Goal: Task Accomplishment & Management: Use online tool/utility

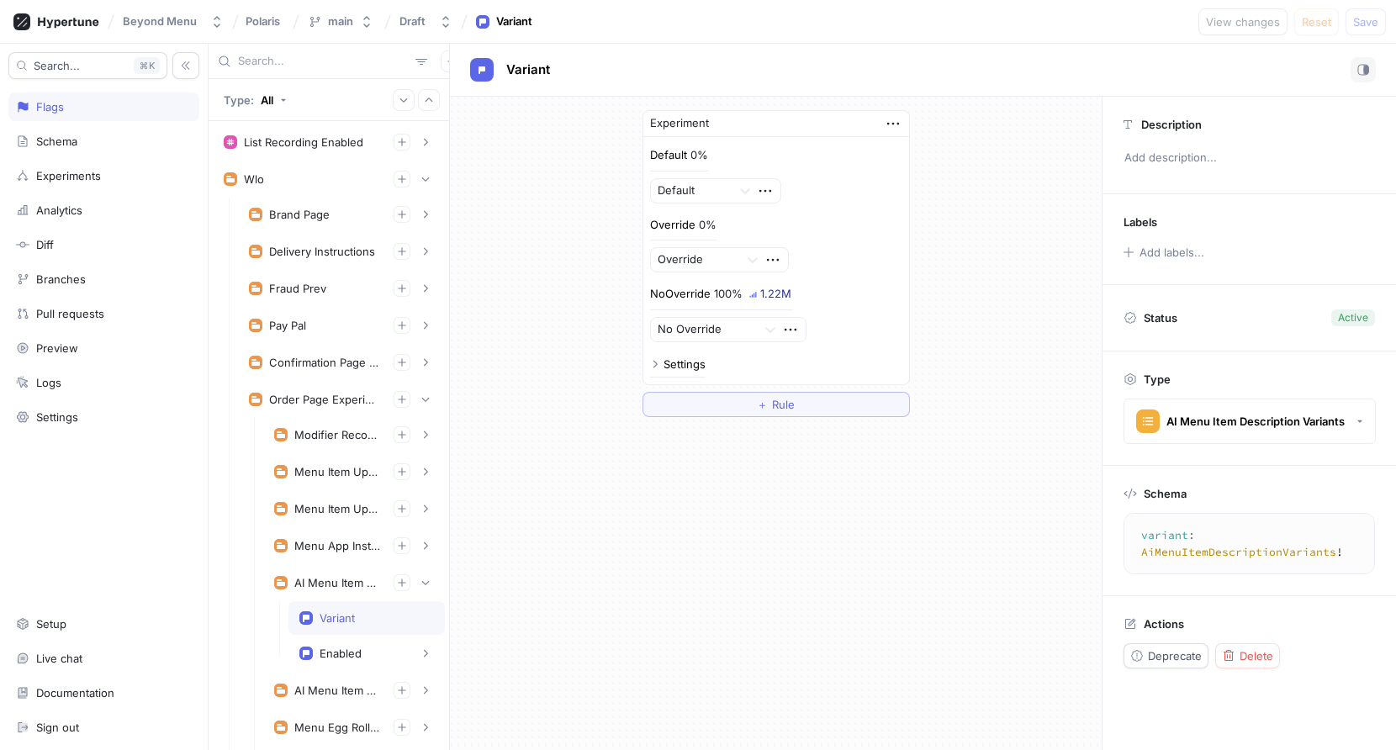
click at [263, 68] on input "text" at bounding box center [323, 61] width 171 height 17
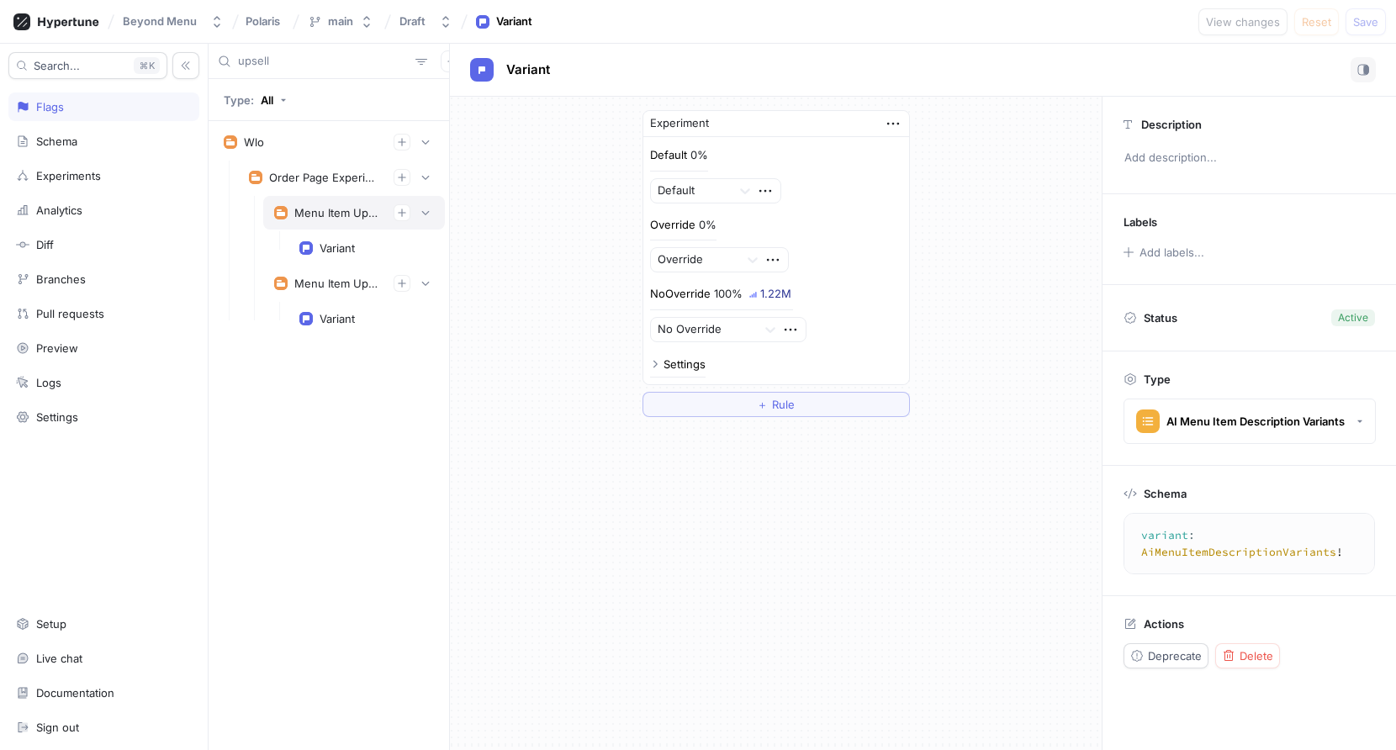
type input "upsell"
click at [323, 198] on div "Menu Item Upsell V2" at bounding box center [354, 213] width 182 height 34
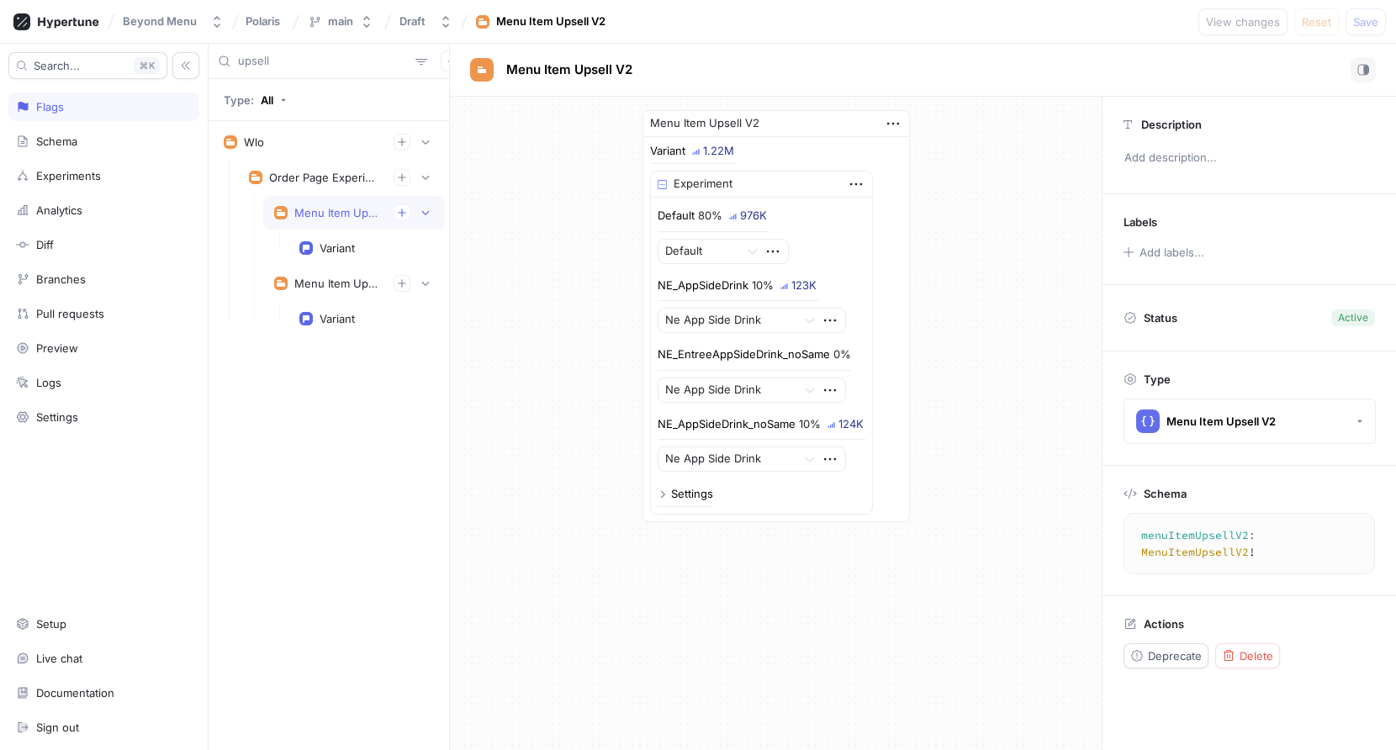
click at [521, 372] on div "Menu Item Upsell V2 Variant 1.22M Experiment Default 80% 976K Default NE_AppSid…" at bounding box center [776, 316] width 652 height 439
click at [712, 286] on p "NE_AppSideDrink" at bounding box center [703, 285] width 91 height 17
click at [525, 308] on div "Menu Item Upsell V2 Variant 1.22M Experiment Default 80% 976K Default NE_AppSid…" at bounding box center [776, 316] width 652 height 439
click at [684, 287] on p "NE_AppSideDrink" at bounding box center [703, 285] width 91 height 17
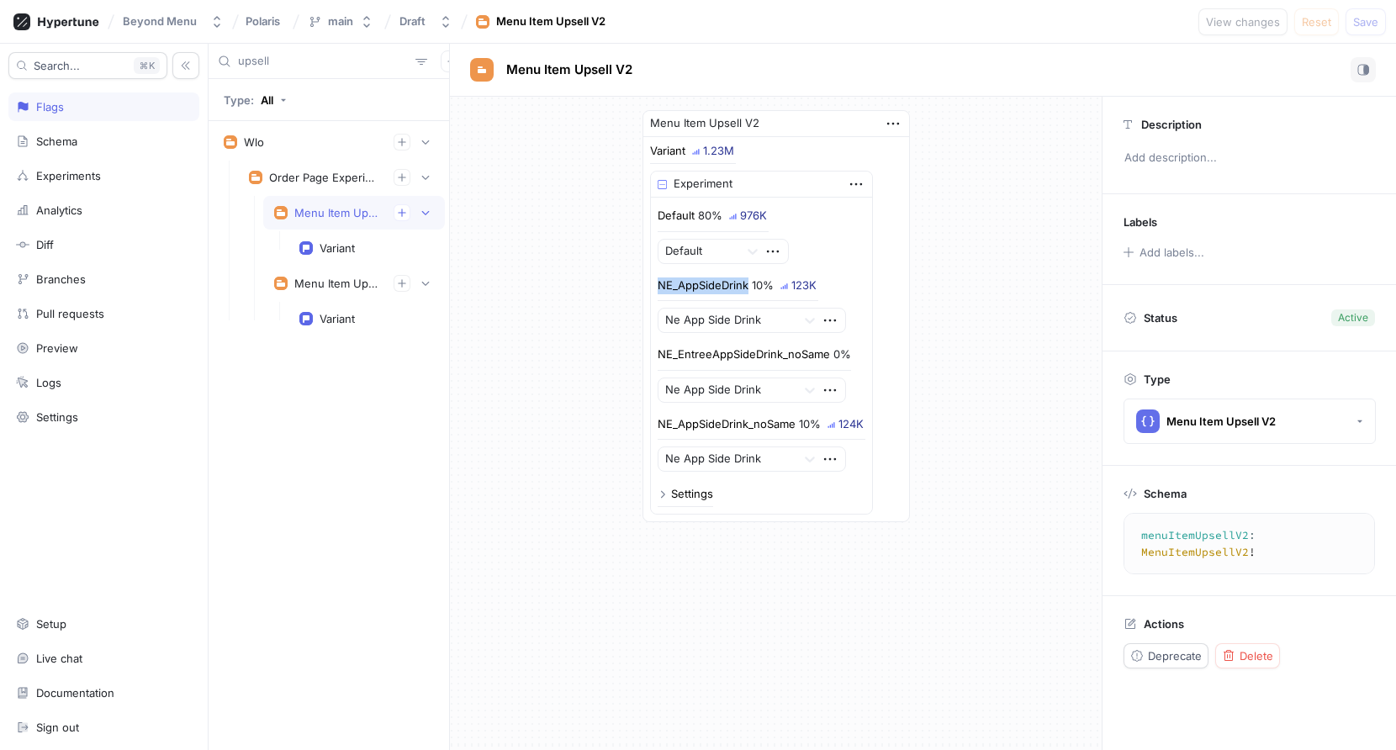
click at [684, 287] on p "NE_AppSideDrink" at bounding box center [703, 285] width 91 height 17
click at [668, 402] on div "Default 80% 976K Default NE_AppSideDrink 10% 123K Ne App Side Drink NE_EntreeAp…" at bounding box center [762, 340] width 208 height 264
click at [697, 430] on p "NE_AppSideDrink_noSame" at bounding box center [727, 424] width 138 height 17
click at [573, 452] on div "Menu Item Upsell V2 Variant 1.23M Experiment Default 80% 977K Default NE_AppSid…" at bounding box center [776, 316] width 652 height 439
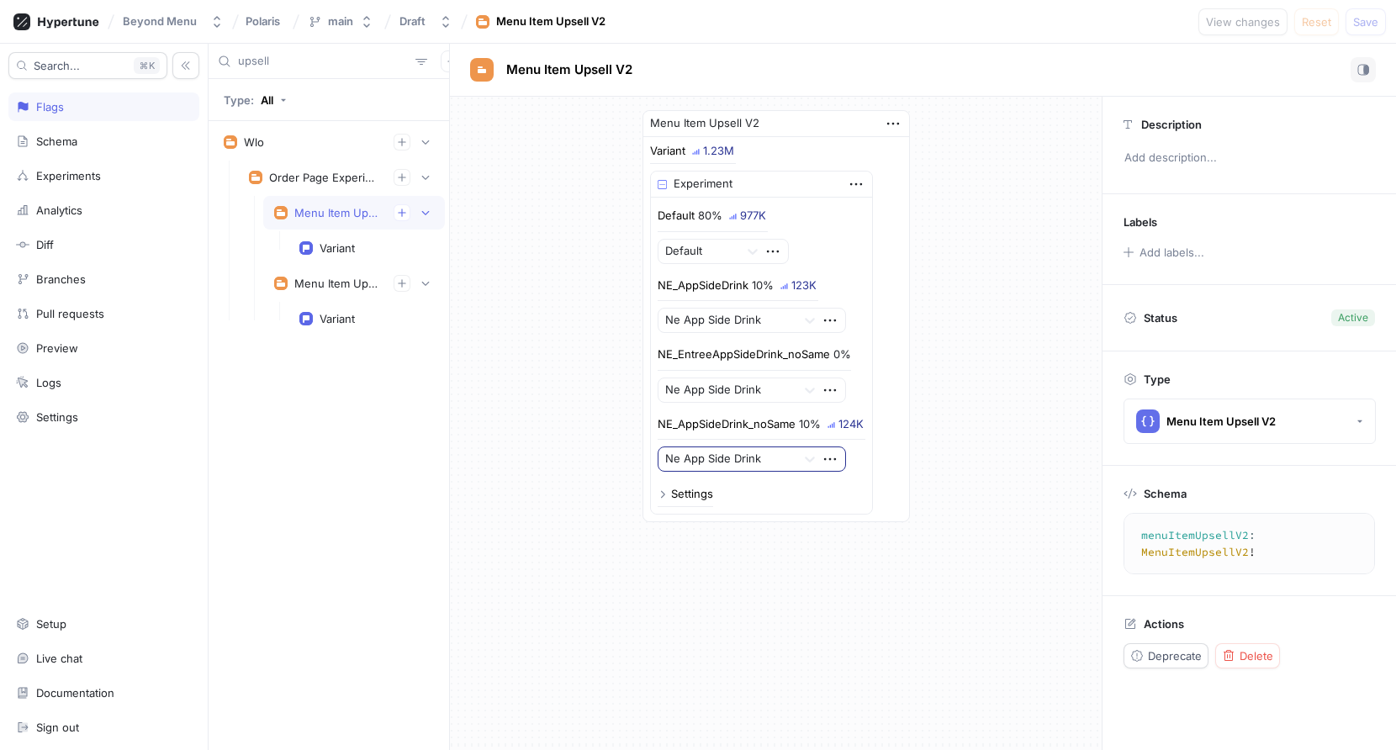
click at [745, 464] on div at bounding box center [727, 460] width 125 height 20
drag, startPoint x: 662, startPoint y: 283, endPoint x: 760, endPoint y: 288, distance: 98.5
click at [760, 288] on div "NE_AppSideDrink 10%" at bounding box center [716, 285] width 116 height 17
drag, startPoint x: 664, startPoint y: 420, endPoint x: 781, endPoint y: 420, distance: 116.9
click at [781, 420] on p "NE_AppSideDrink_noSame" at bounding box center [727, 424] width 138 height 17
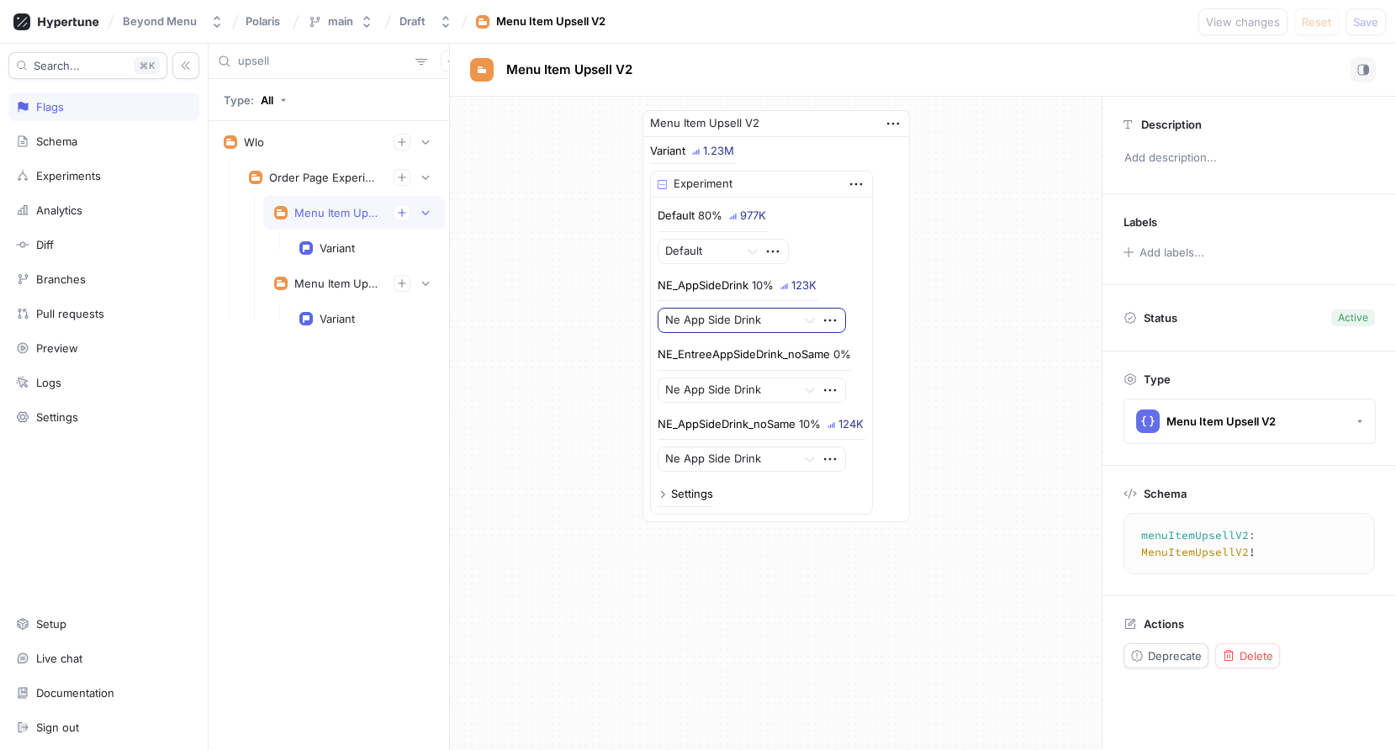
click at [721, 328] on div at bounding box center [727, 321] width 125 height 20
click at [593, 438] on div "Menu Item Upsell V2 Variant 1.23M Experiment Default 80% 977K Default NE_AppSid…" at bounding box center [776, 316] width 652 height 439
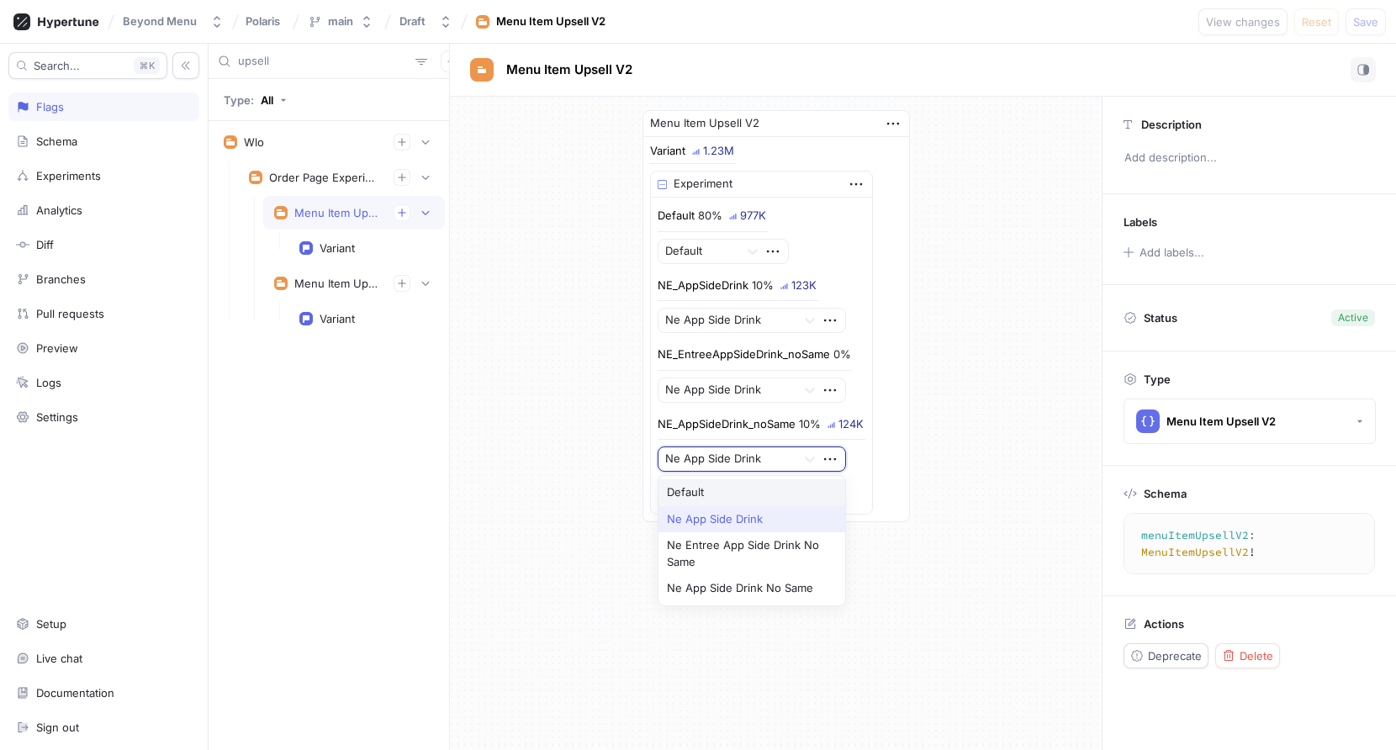
click at [697, 450] on div at bounding box center [727, 460] width 125 height 20
click at [716, 581] on div "Ne App Side Drink No Same" at bounding box center [752, 588] width 188 height 27
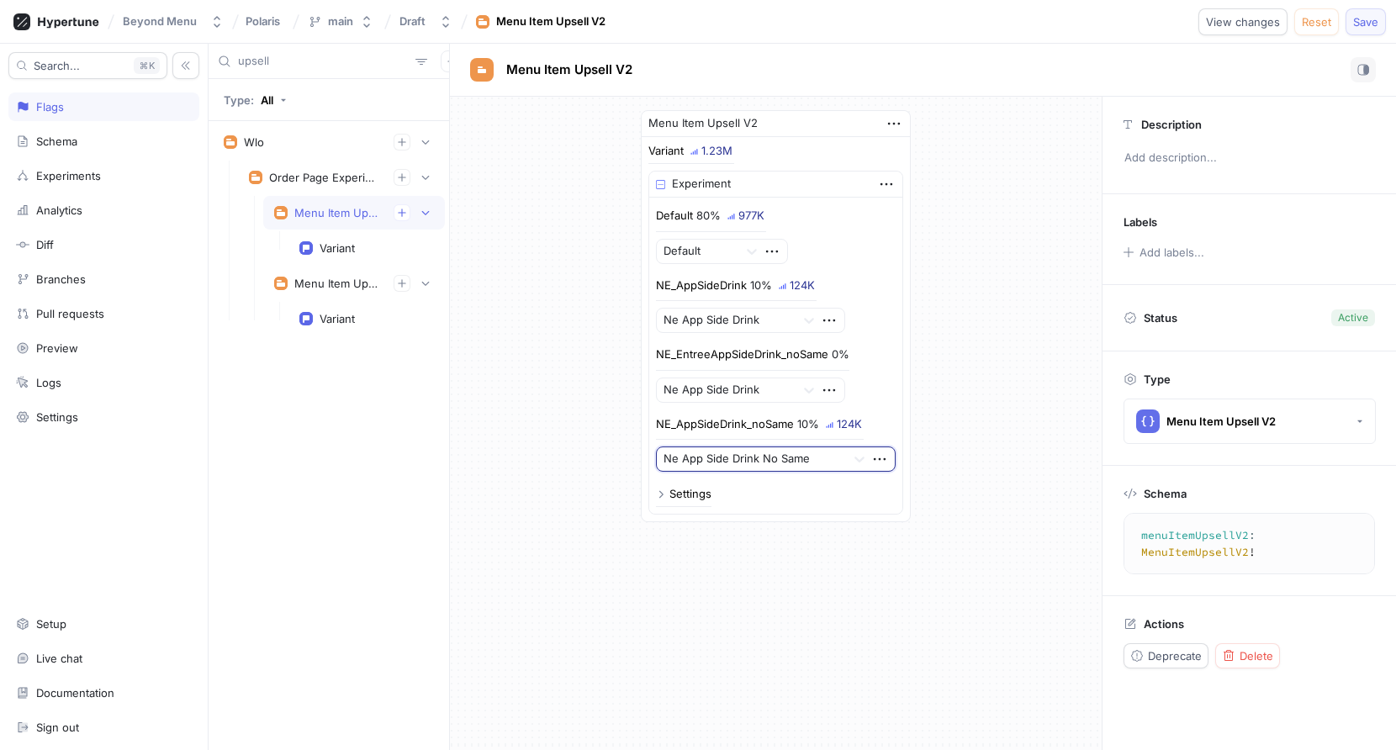
click at [1360, 20] on span "Save" at bounding box center [1365, 22] width 25 height 10
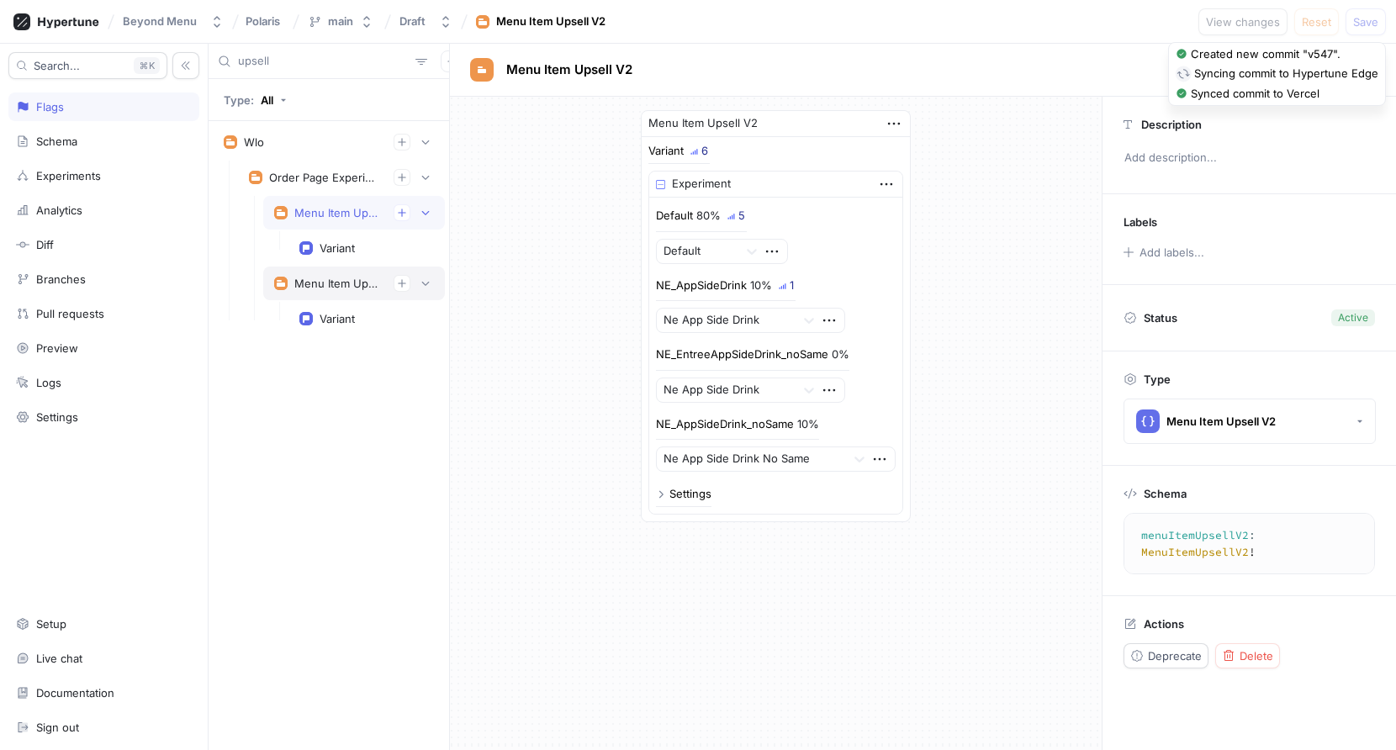
click at [335, 293] on div "Menu Item Upsell" at bounding box center [354, 284] width 182 height 34
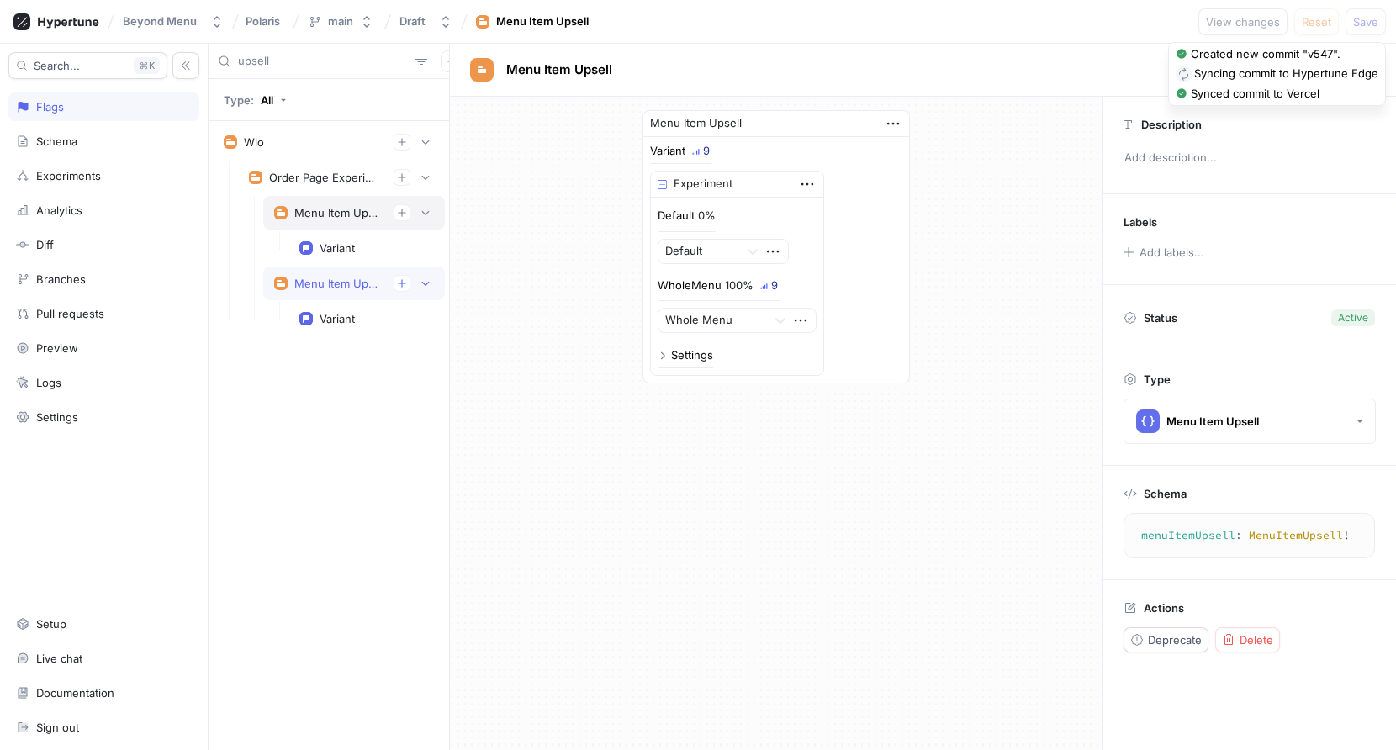
click at [306, 215] on div "Menu Item Upsell V2" at bounding box center [337, 212] width 86 height 13
type textarea "menuItemUpsellV2: MenuItemUpsellV2!"
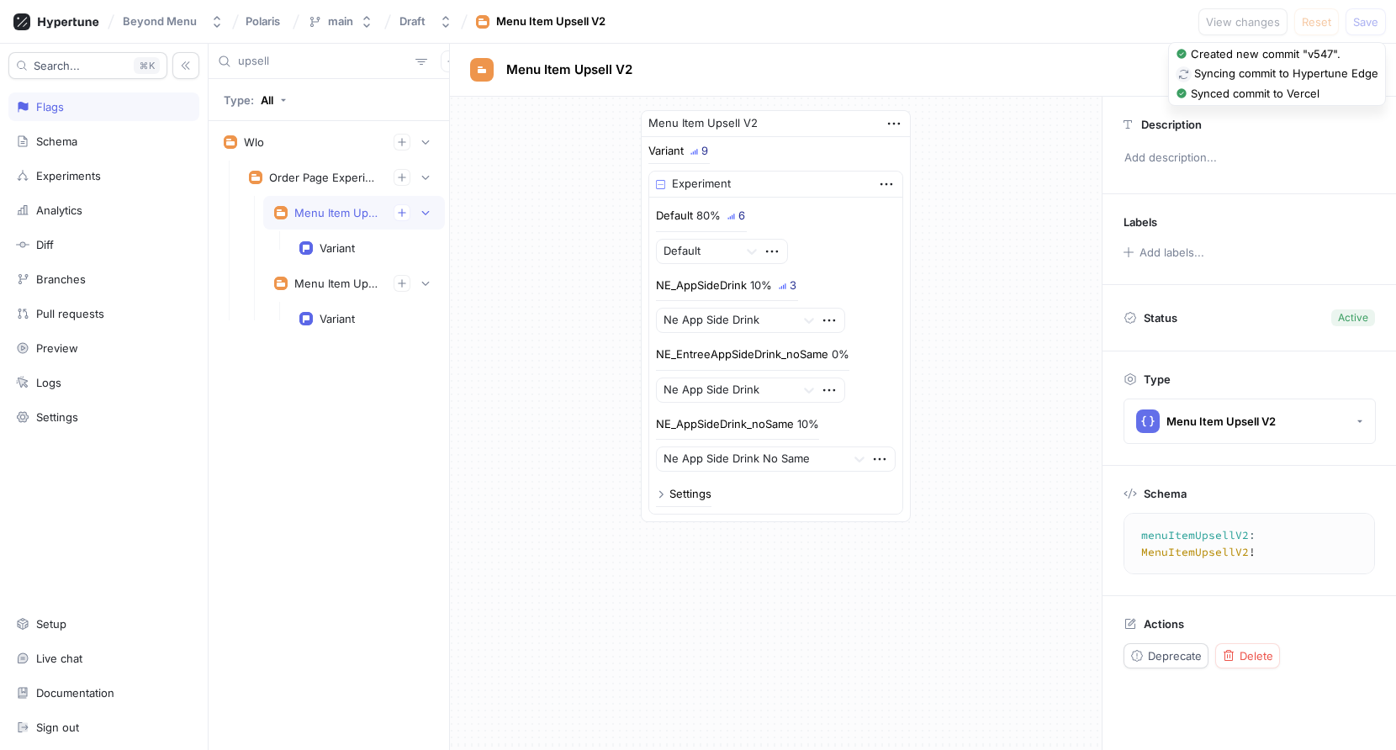
click at [293, 64] on input "upsell" at bounding box center [323, 61] width 171 height 17
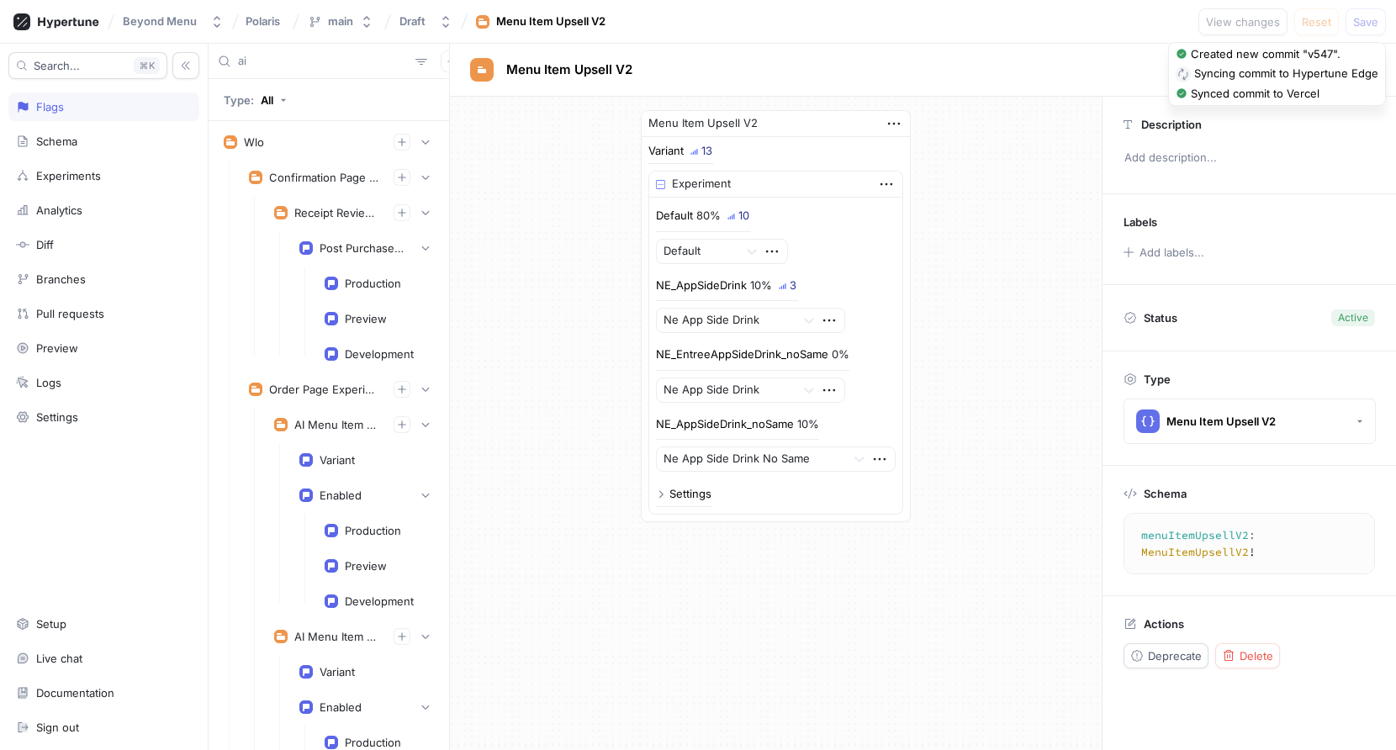
type input "a"
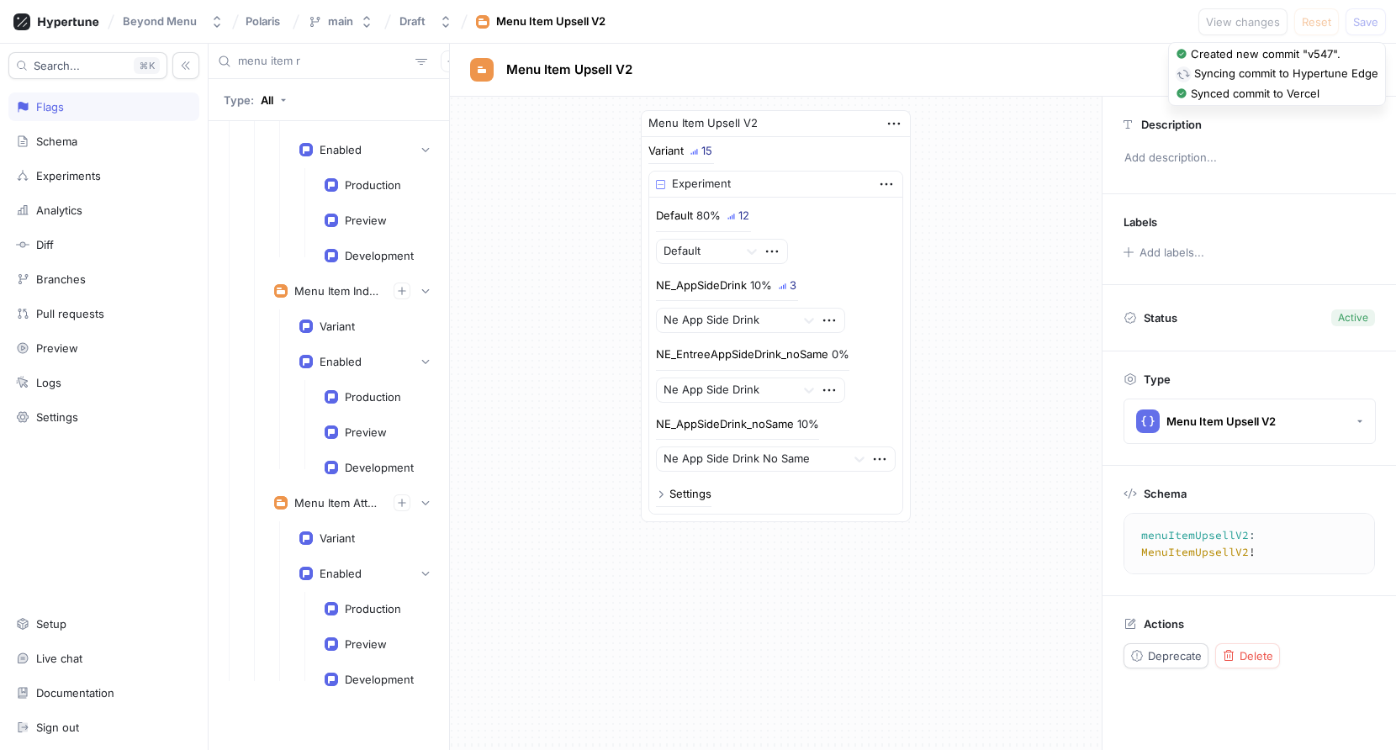
scroll to position [487, 0]
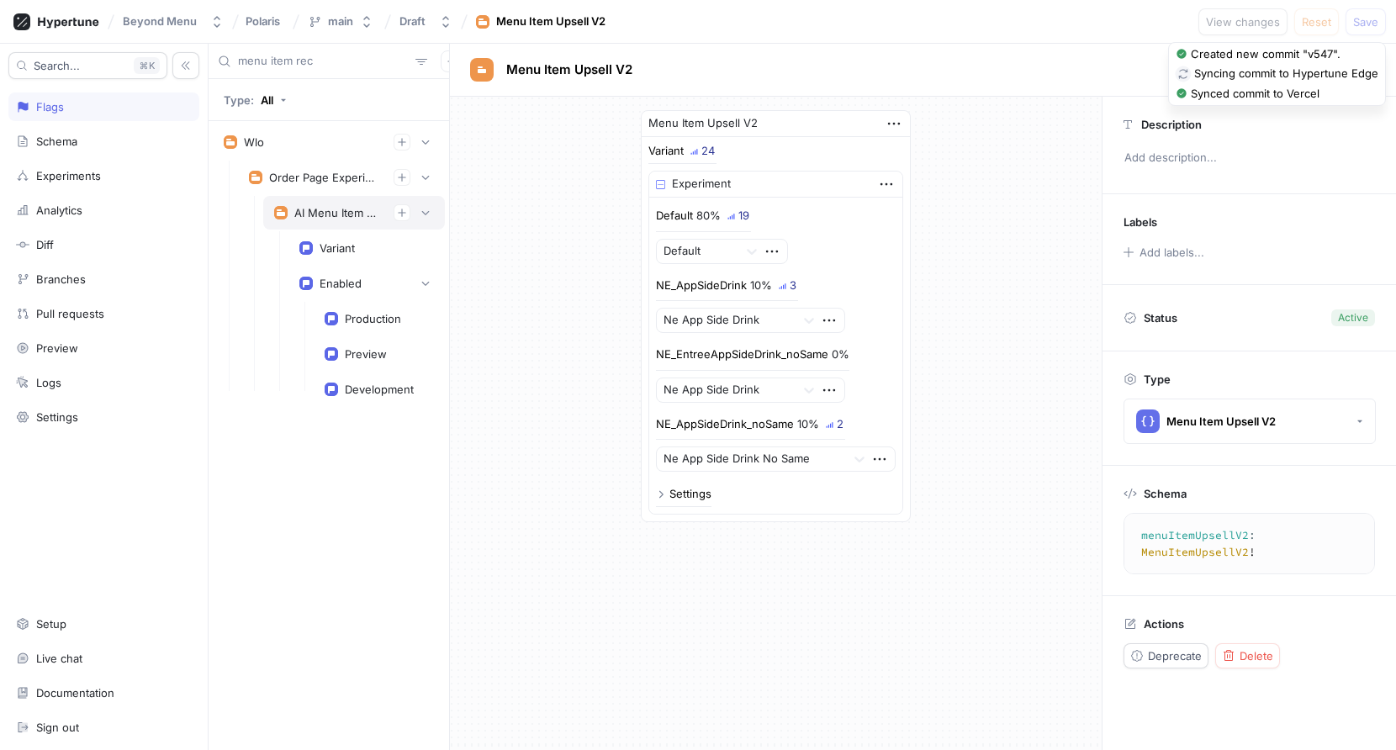
type input "menu item rec"
click at [326, 216] on div "AI Menu Item Recommendation" at bounding box center [337, 212] width 86 height 13
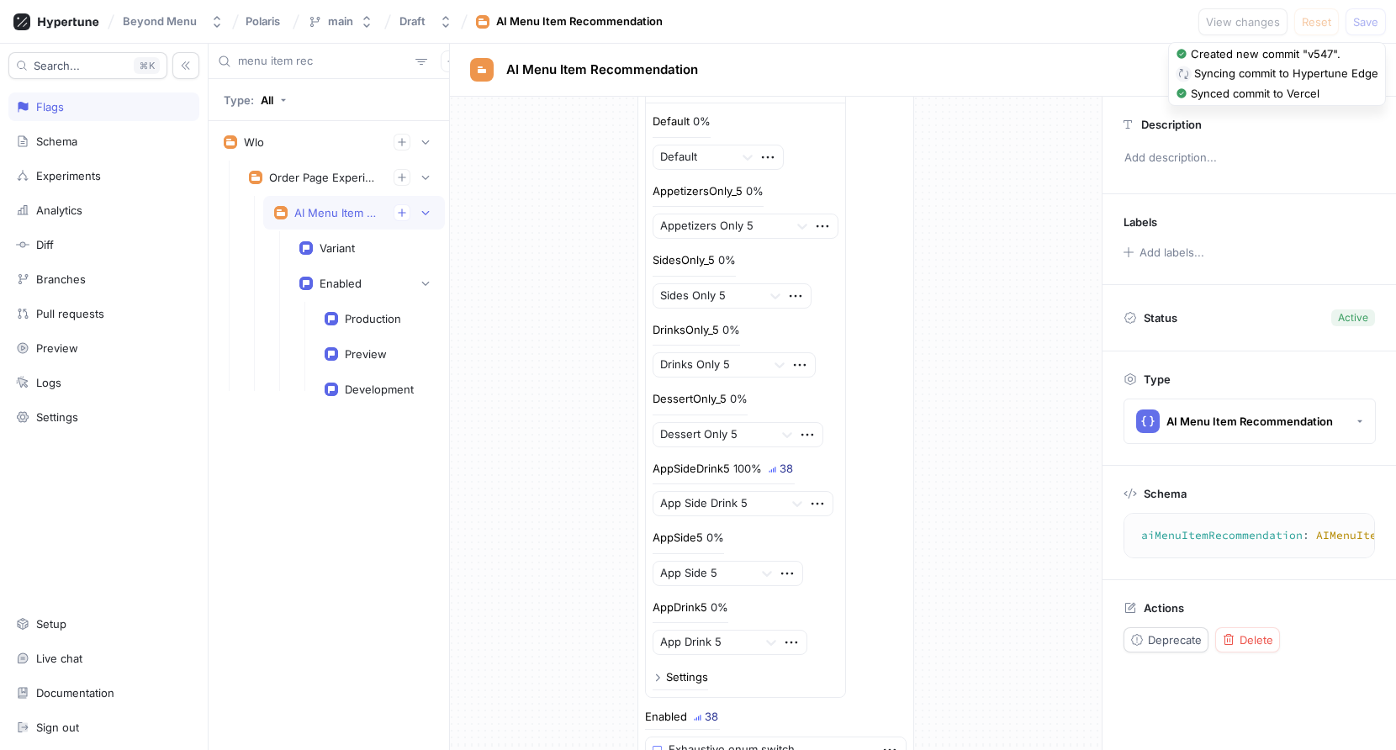
scroll to position [96, 0]
click at [313, 175] on div "Order Page Experiments" at bounding box center [324, 177] width 111 height 13
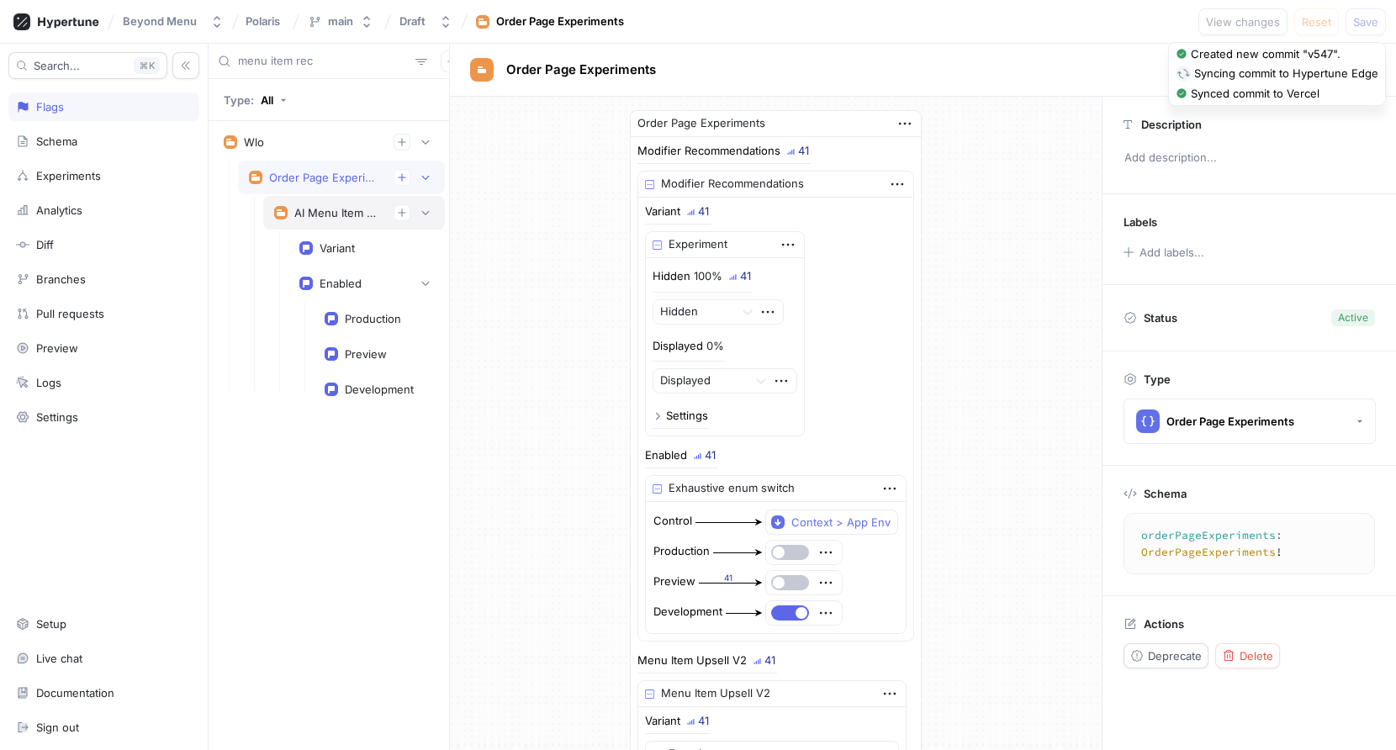
click at [332, 209] on div "AI Menu Item Recommendation" at bounding box center [337, 212] width 86 height 13
type textarea "aiMenuItemRecommendation: AIMenuItemRecommendation!"
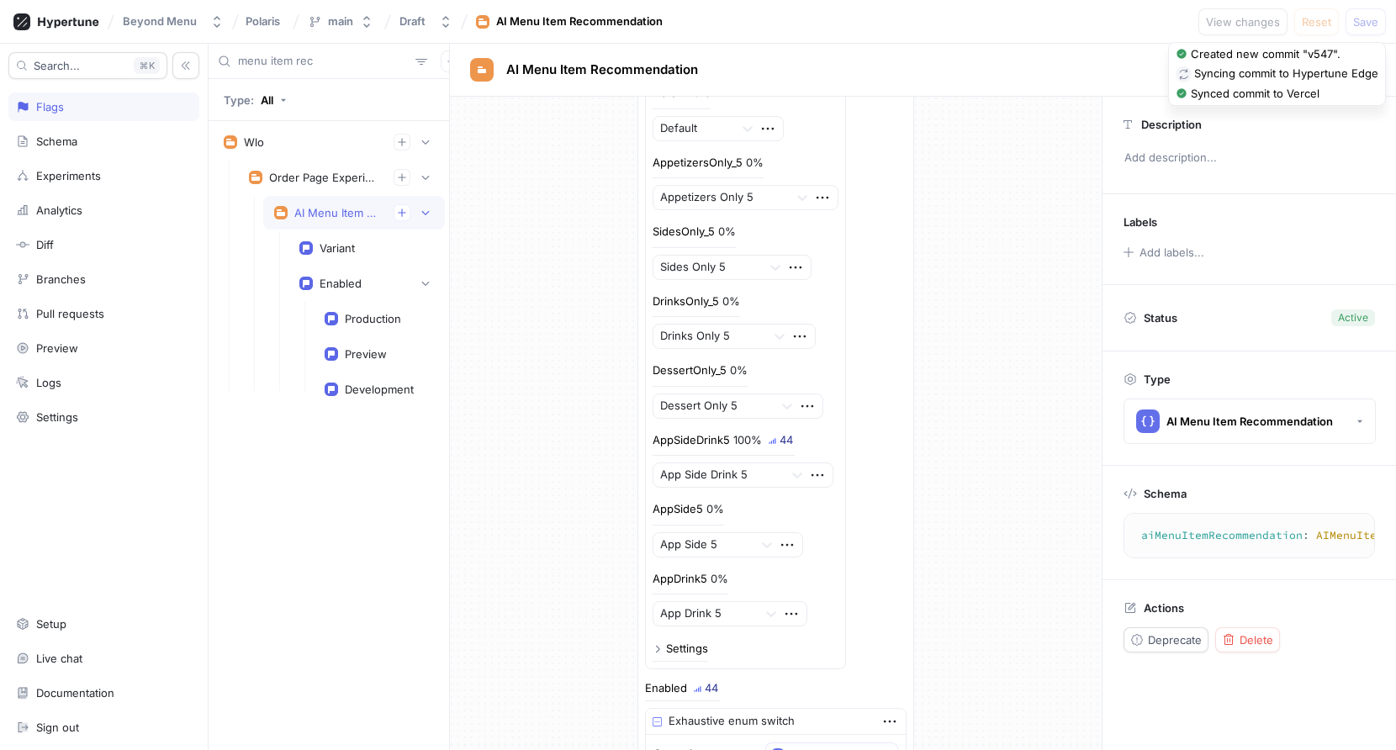
scroll to position [111, 0]
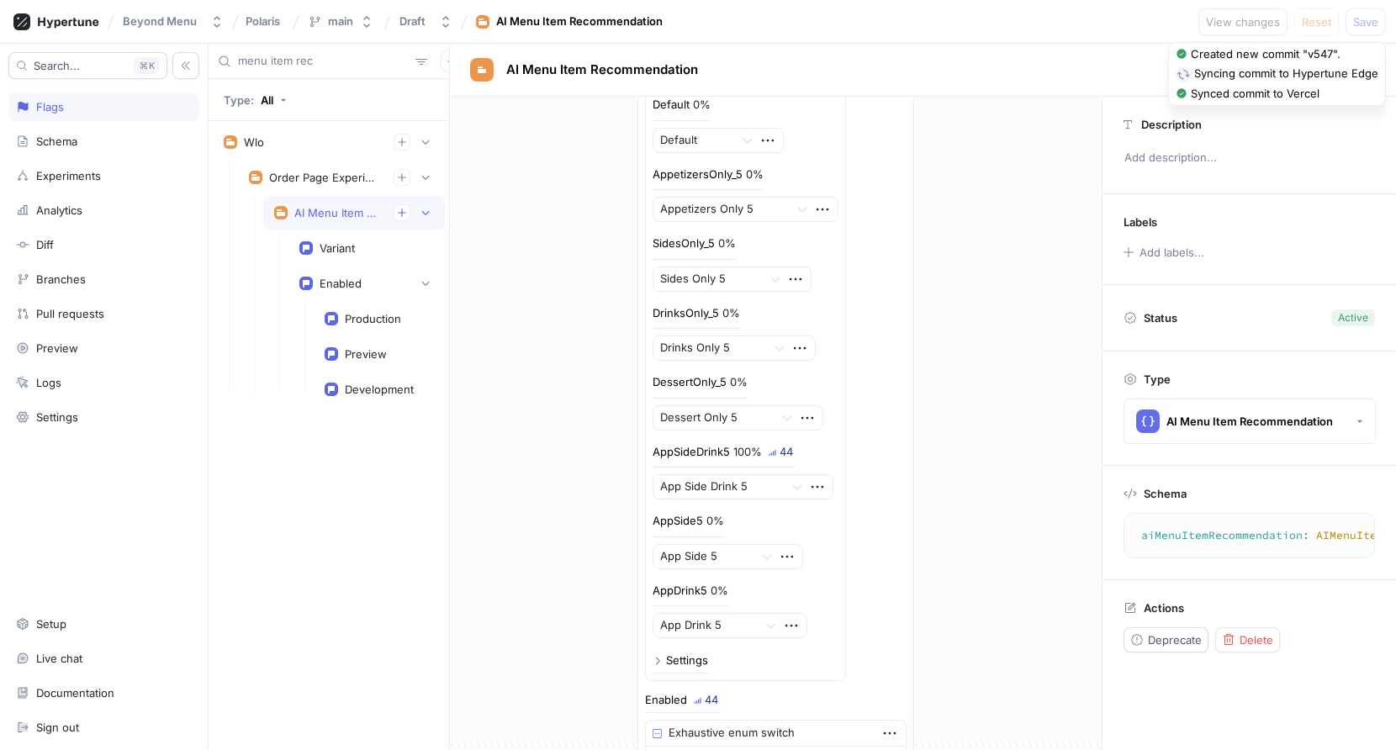
click at [320, 63] on input "menu item rec" at bounding box center [323, 61] width 171 height 17
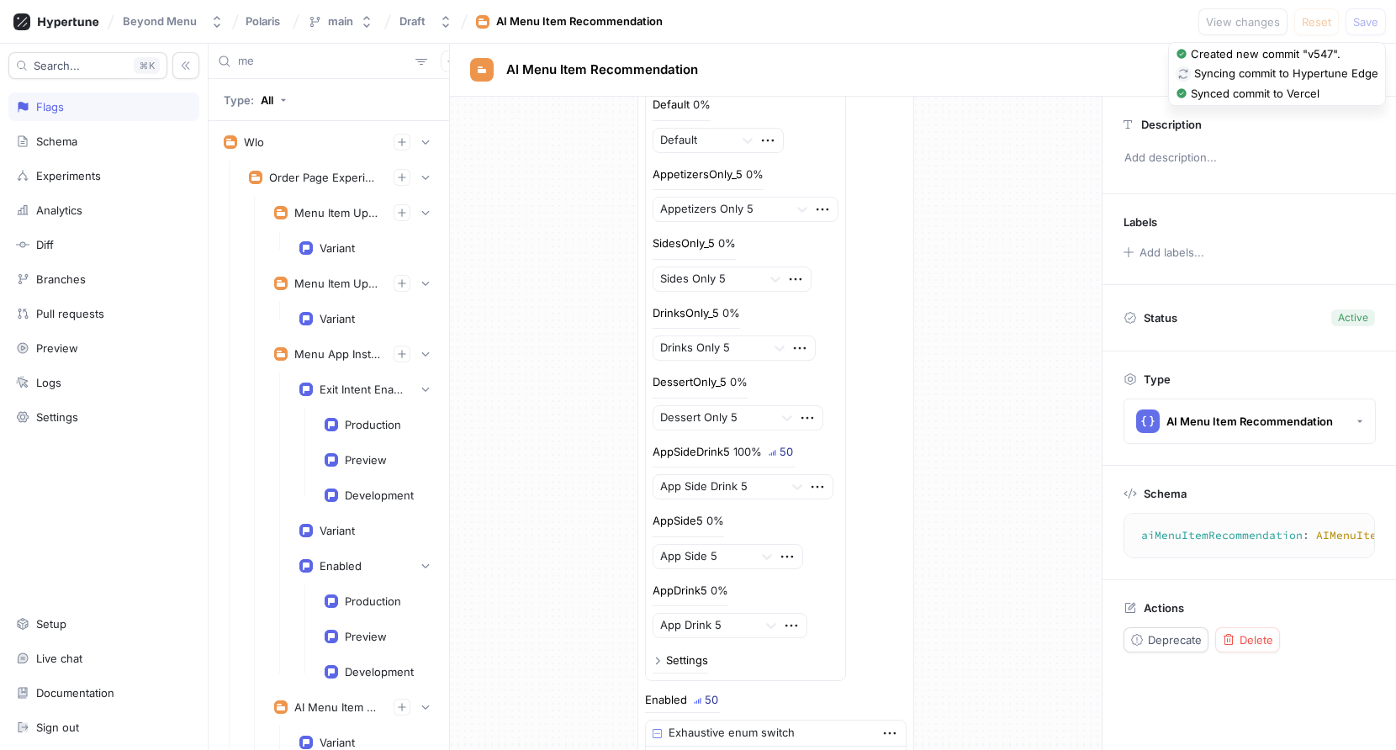
type input "m"
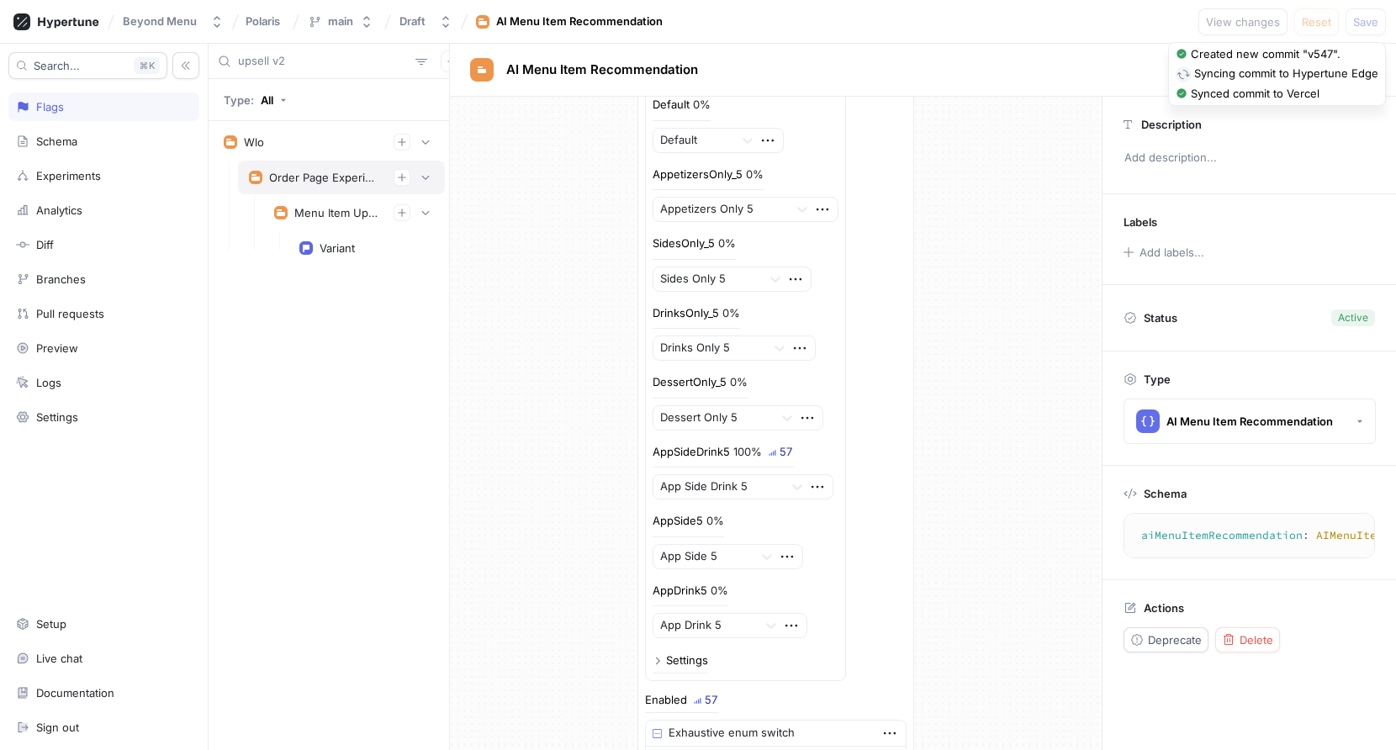
type input "upsell v2"
click at [303, 163] on div "Order Page Experiments" at bounding box center [341, 178] width 207 height 34
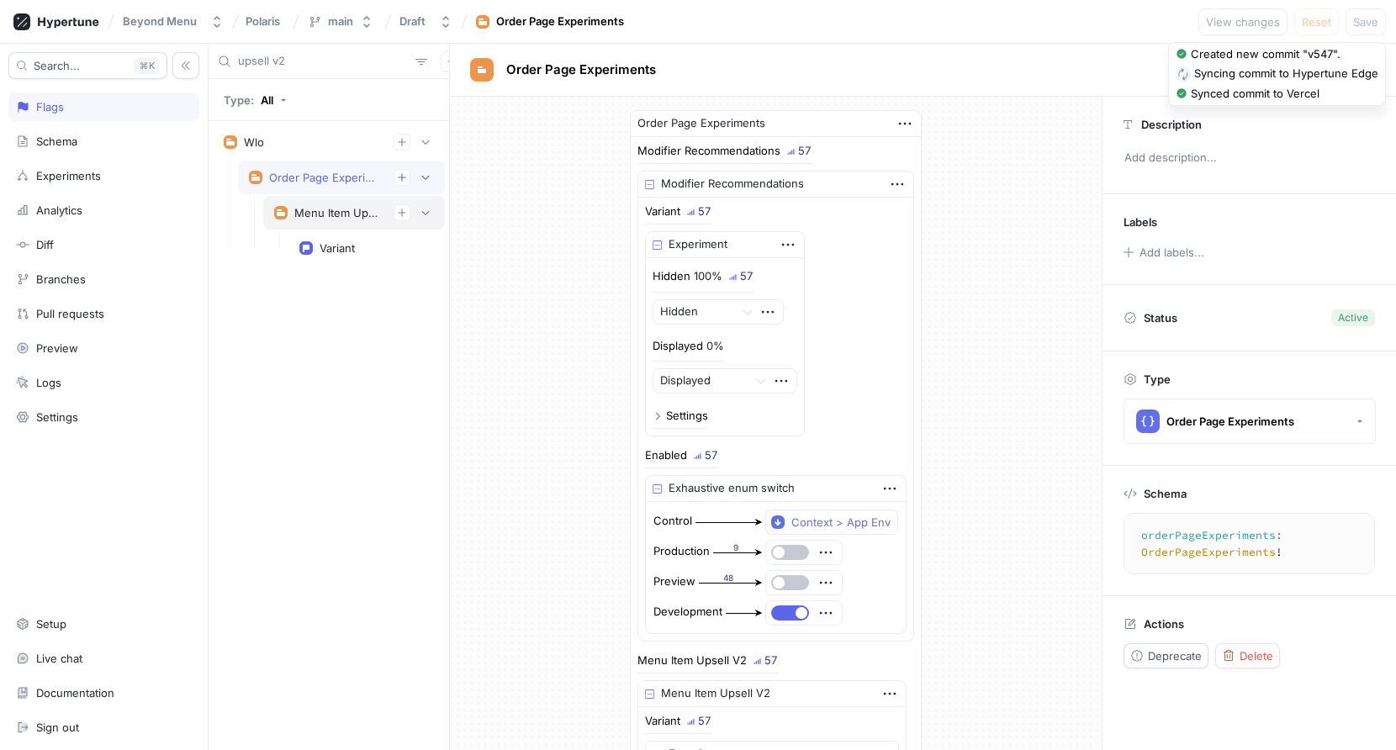
click at [325, 209] on div "Menu Item Upsell V2" at bounding box center [337, 212] width 86 height 13
type textarea "menuItemUpsellV2: MenuItemUpsellV2!"
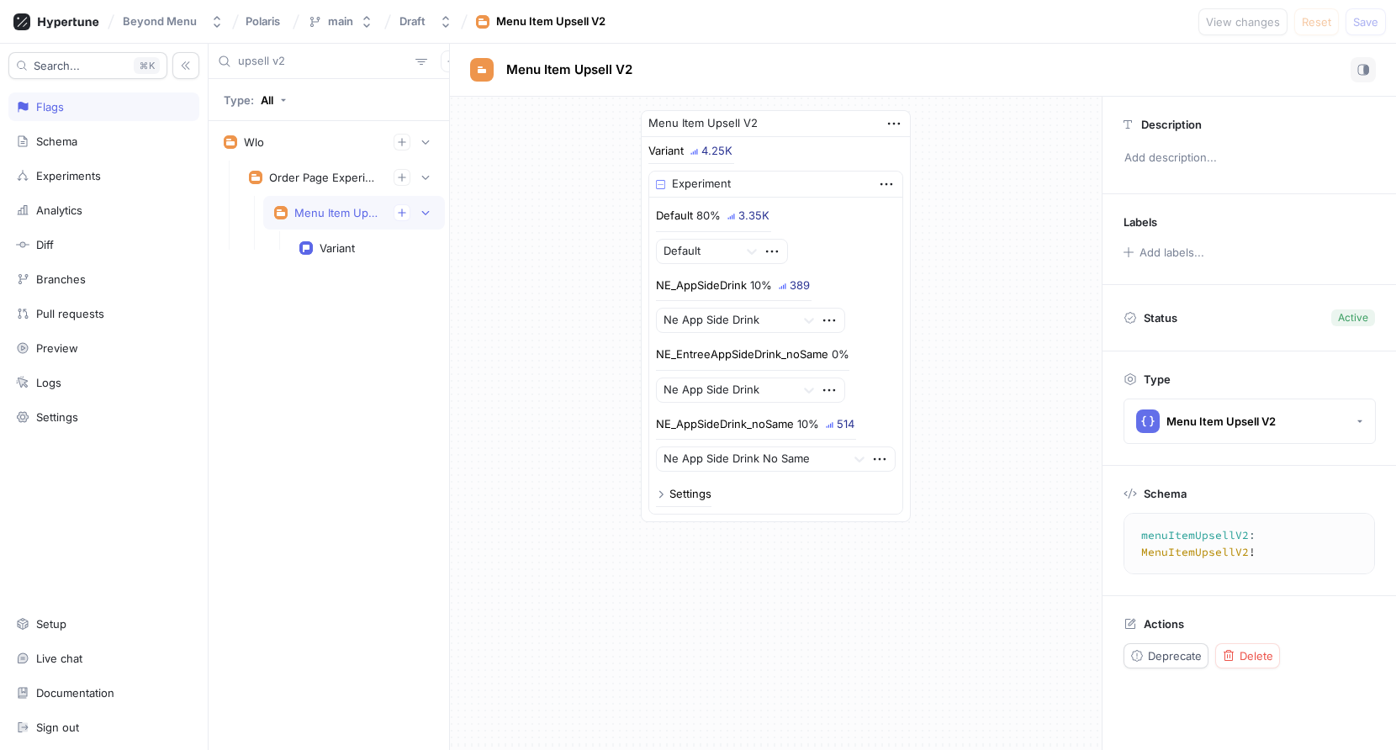
click at [758, 355] on p "NE_EntreeAppSideDrink_noSame" at bounding box center [742, 354] width 172 height 17
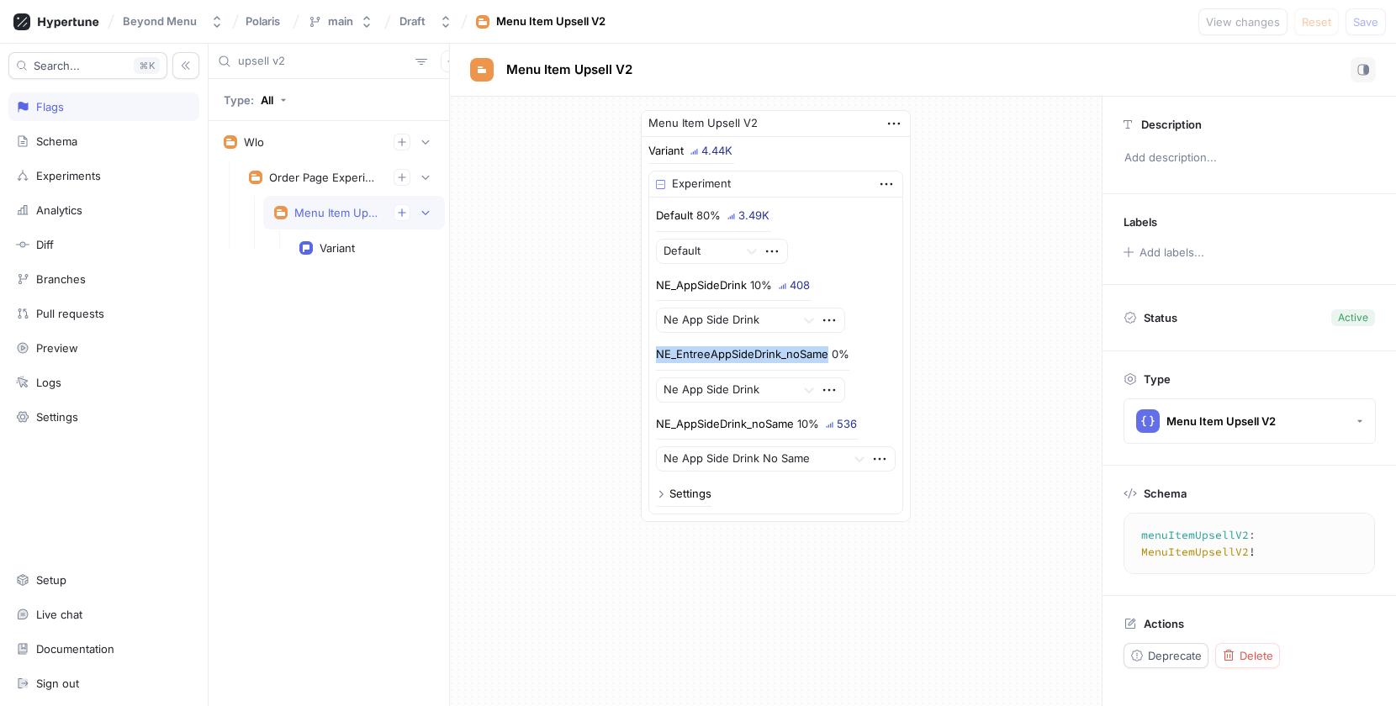
drag, startPoint x: 659, startPoint y: 352, endPoint x: 822, endPoint y: 362, distance: 162.5
click at [822, 362] on p "NE_EntreeAppSideDrink_noSame" at bounding box center [742, 354] width 172 height 17
click at [868, 359] on div "NE_EntreeAppSideDrink_noSame 0% Ne App Side Drink" at bounding box center [775, 374] width 239 height 56
click at [723, 356] on p "NE_EntreeAppSideDrink_noSame" at bounding box center [742, 354] width 172 height 17
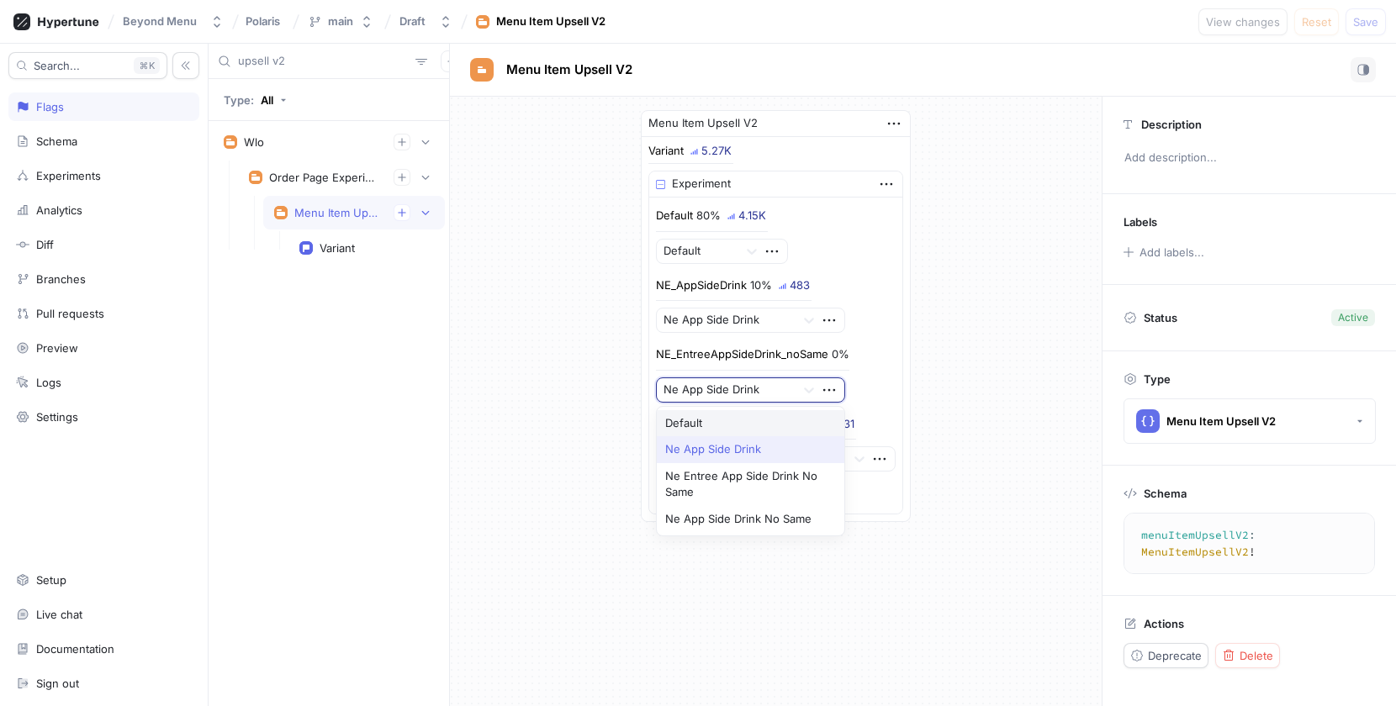
click at [735, 392] on div at bounding box center [725, 390] width 125 height 20
click at [758, 478] on div "Ne Entree App Side Drink No Same" at bounding box center [751, 484] width 188 height 43
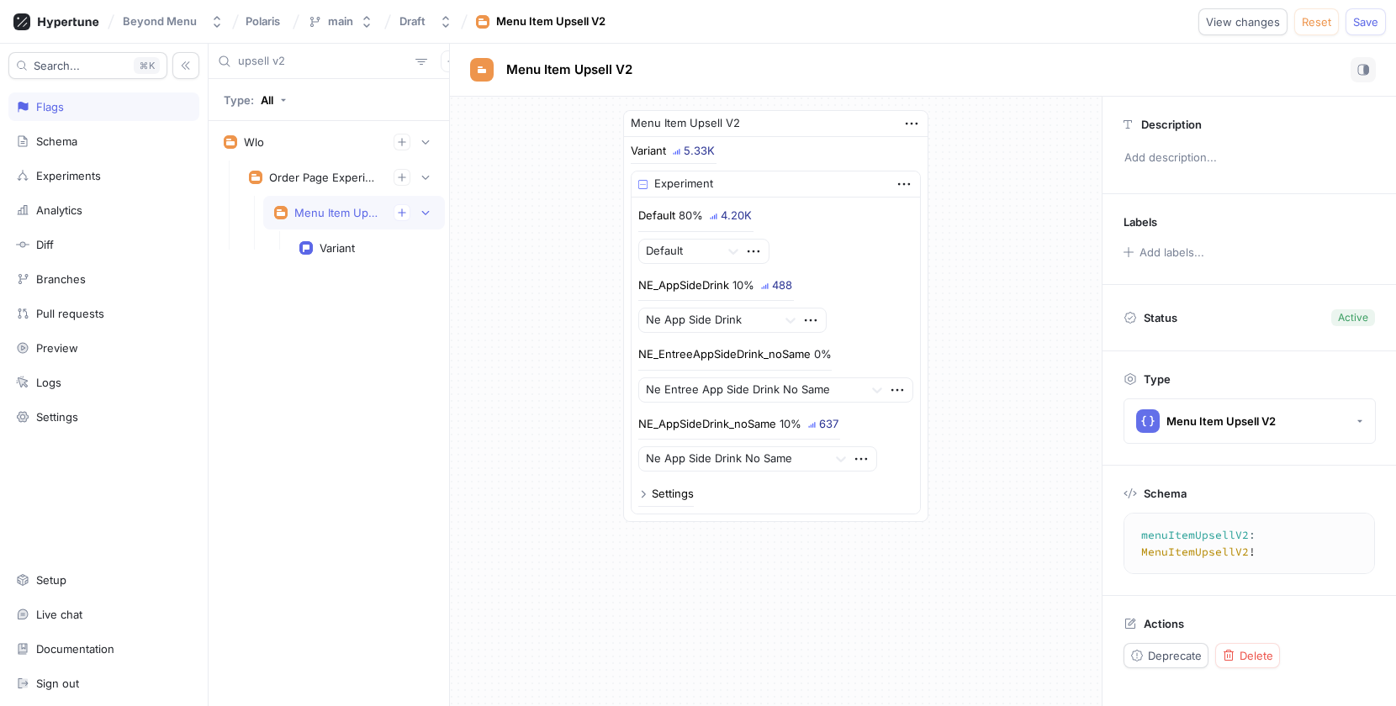
click at [933, 366] on div "Menu Item Upsell V2 Variant 5.33K Experiment Default 80% 4.20K Default NE_AppSi…" at bounding box center [776, 316] width 332 height 439
click at [1347, 19] on button "Save" at bounding box center [1365, 21] width 40 height 27
